Goal: Task Accomplishment & Management: Manage account settings

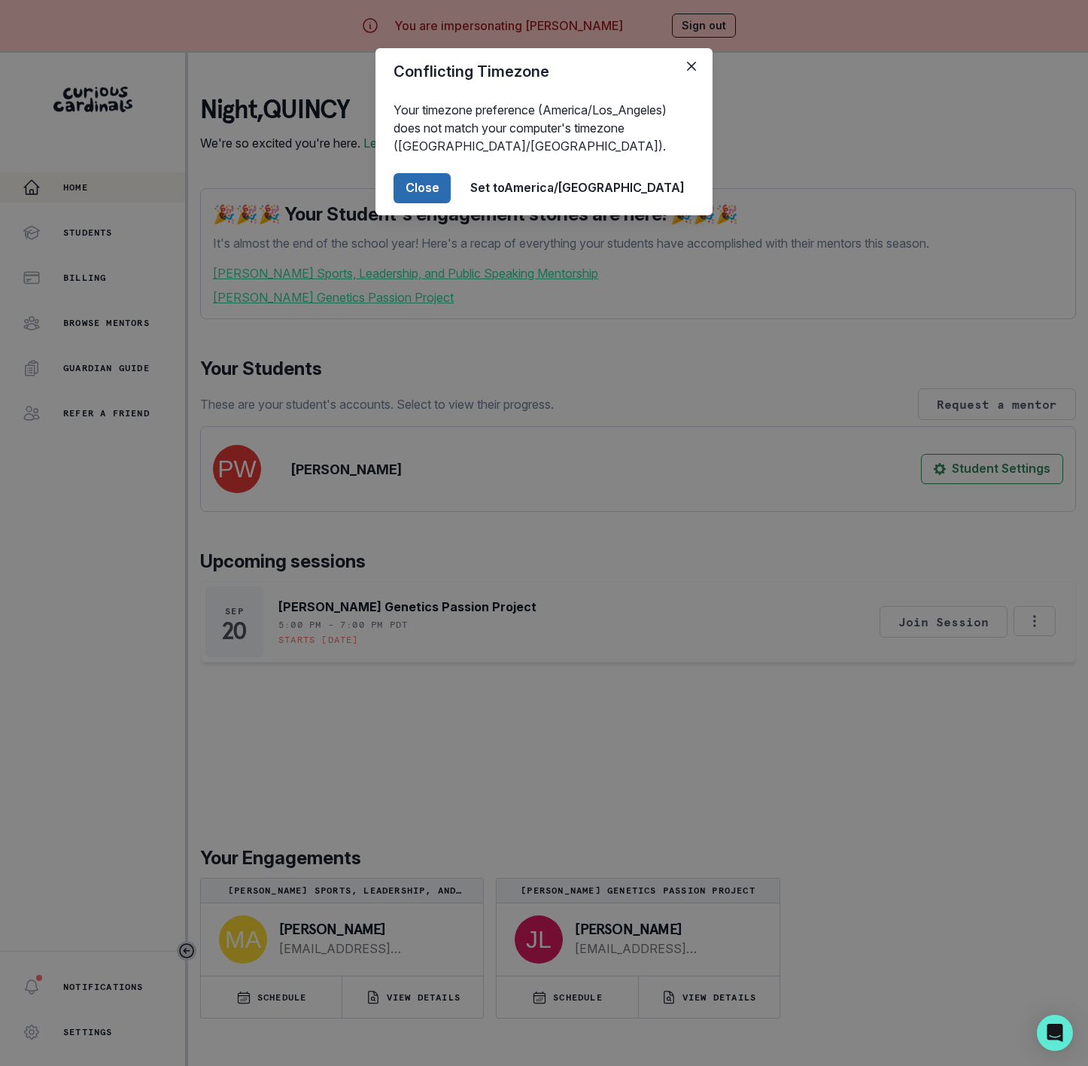
click at [451, 193] on button "Close" at bounding box center [422, 188] width 57 height 30
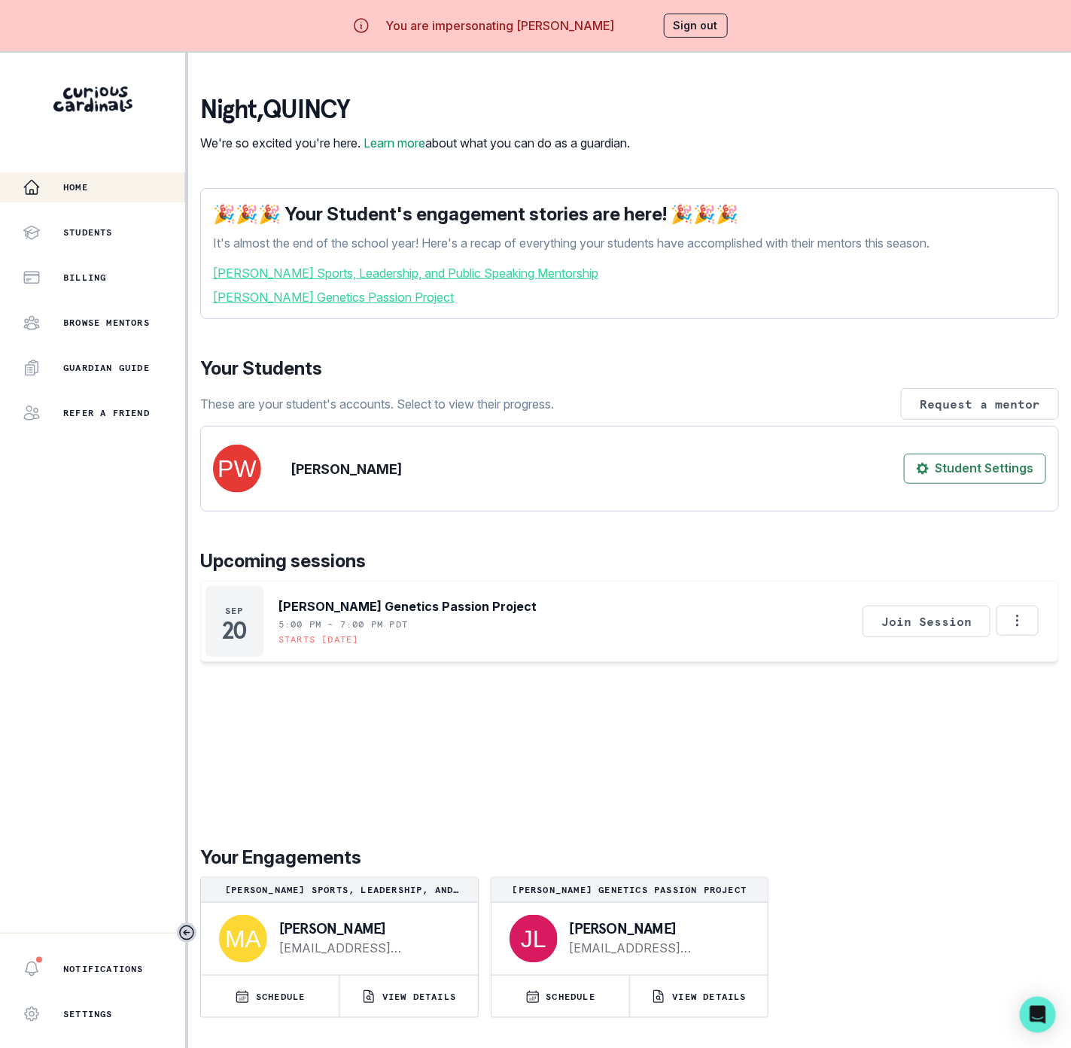
click at [703, 20] on button "Sign out" at bounding box center [696, 26] width 64 height 24
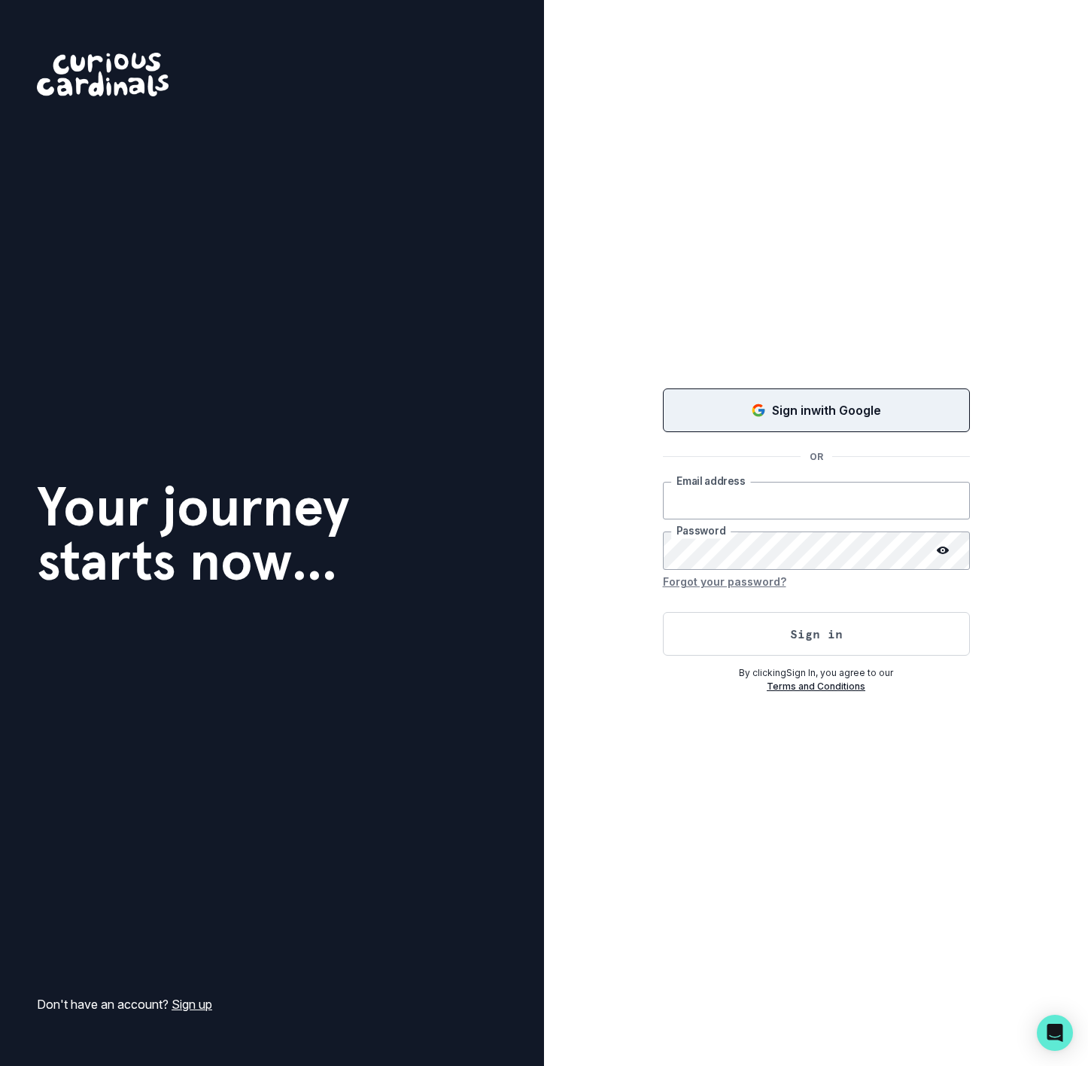
type input "[EMAIL_ADDRESS][DOMAIN_NAME]"
click at [780, 402] on p "Sign in with Google" at bounding box center [826, 410] width 109 height 18
